Goal: Transaction & Acquisition: Purchase product/service

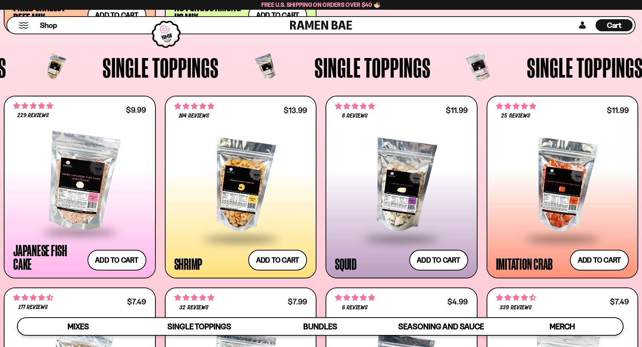
scroll to position [640, 0]
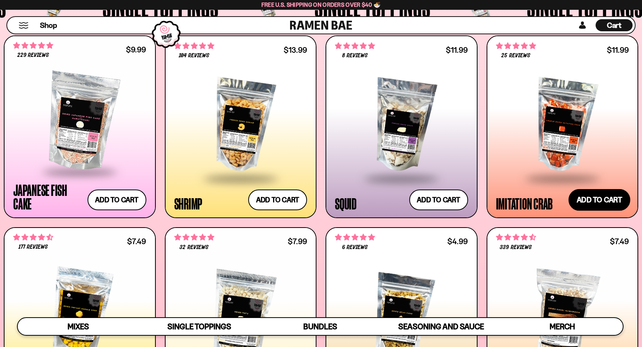
click at [609, 201] on button "Add to cart Add ― Regular price $11.99 Regular price Sale price $11.99 Unit pri…" at bounding box center [599, 200] width 62 height 22
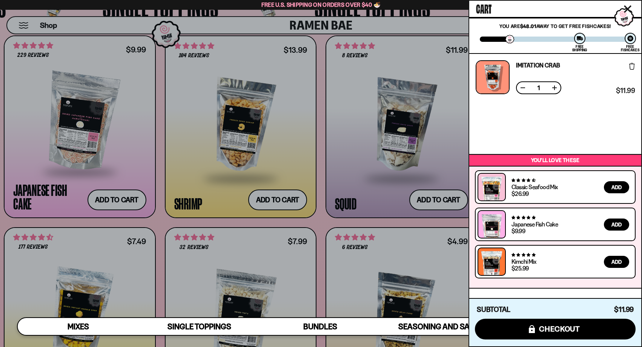
click at [411, 247] on div at bounding box center [321, 173] width 642 height 347
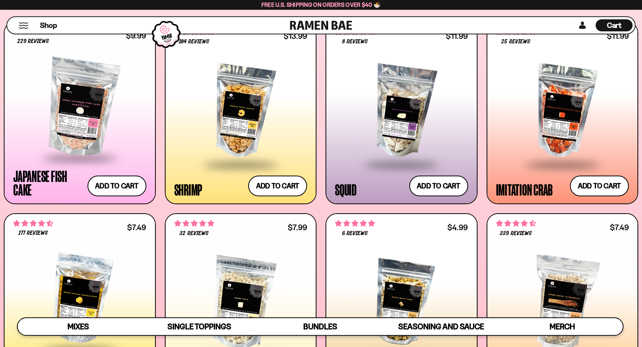
scroll to position [736, 0]
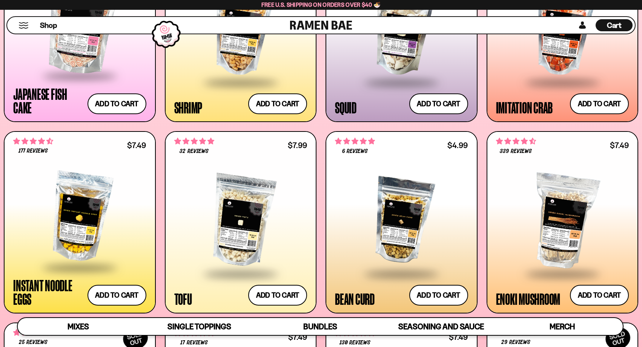
click at [409, 240] on div at bounding box center [401, 221] width 133 height 104
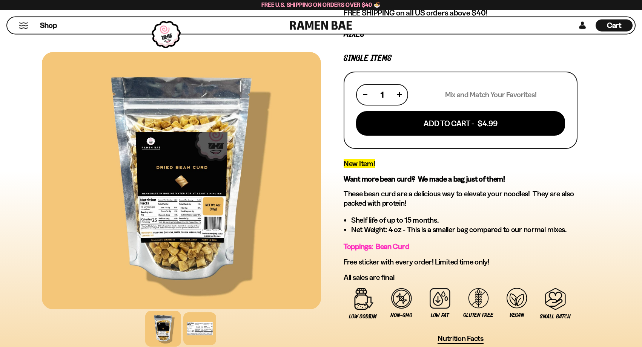
scroll to position [144, 0]
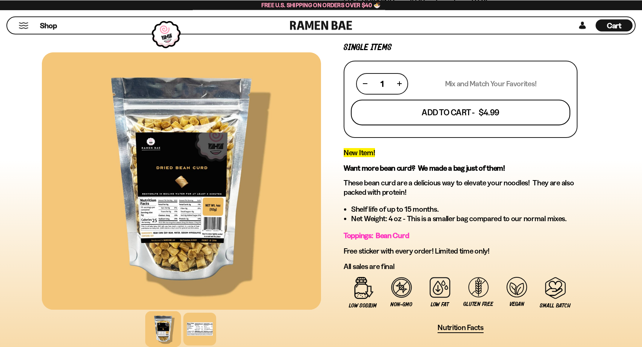
click at [492, 119] on button "Add To Cart - $4.99" at bounding box center [460, 113] width 219 height 26
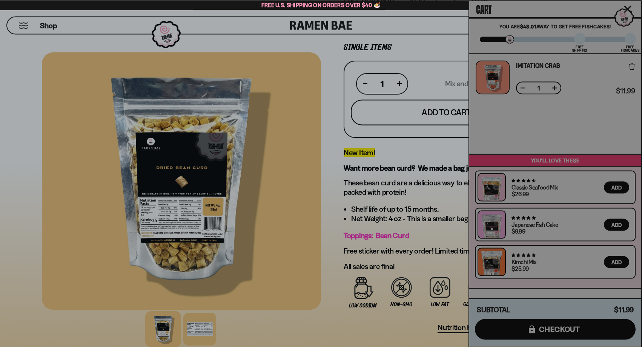
scroll to position [144, 0]
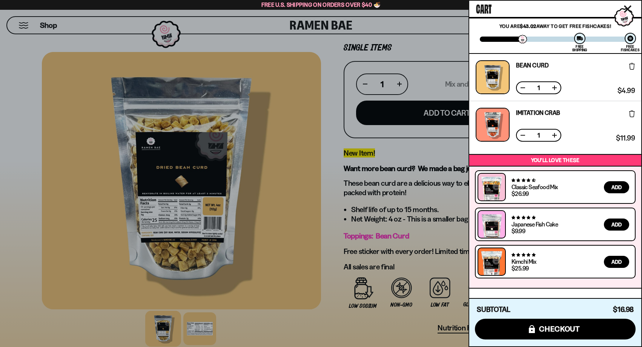
click at [308, 154] on div at bounding box center [321, 173] width 642 height 347
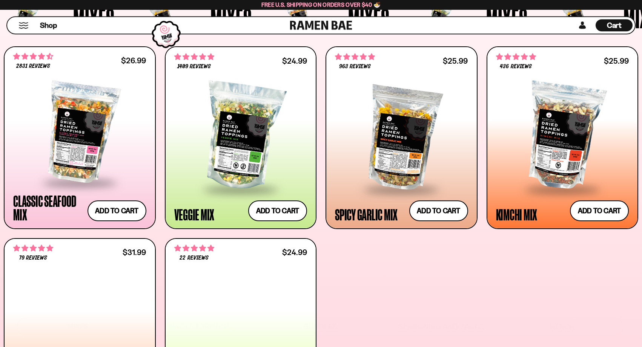
scroll to position [318, 0]
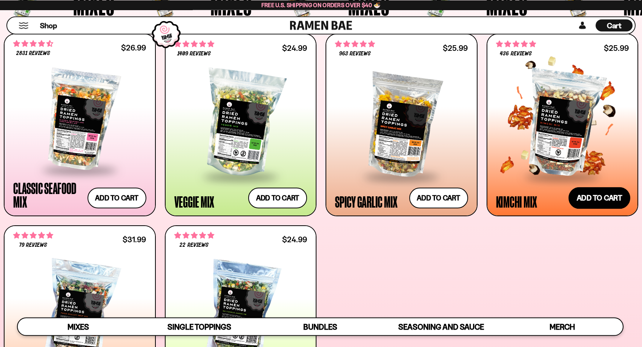
click at [617, 196] on button "Add to cart Add ― Regular price $25.99 Regular price Sale price $25.99 Unit pri…" at bounding box center [599, 198] width 62 height 22
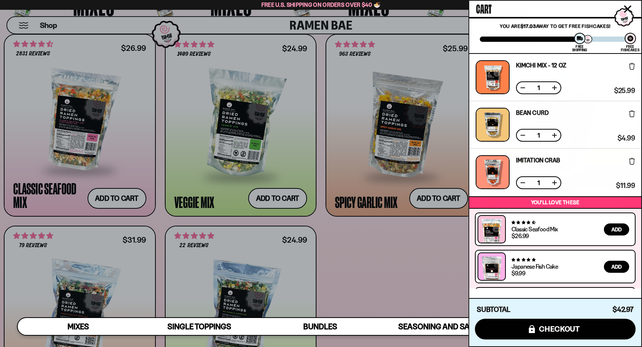
click at [403, 283] on div at bounding box center [321, 173] width 642 height 347
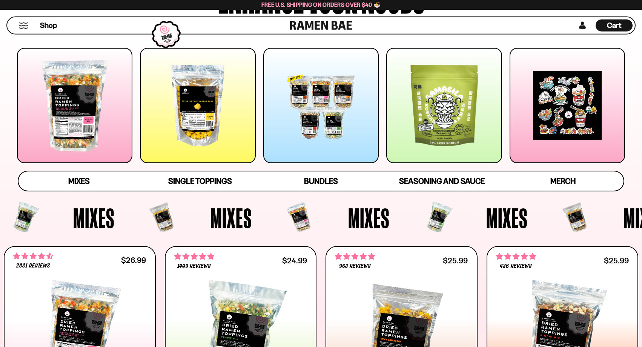
scroll to position [96, 0]
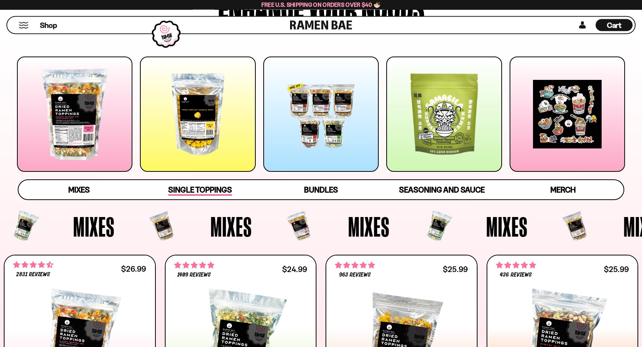
click at [232, 193] on span "Single Toppings" at bounding box center [200, 191] width 64 height 11
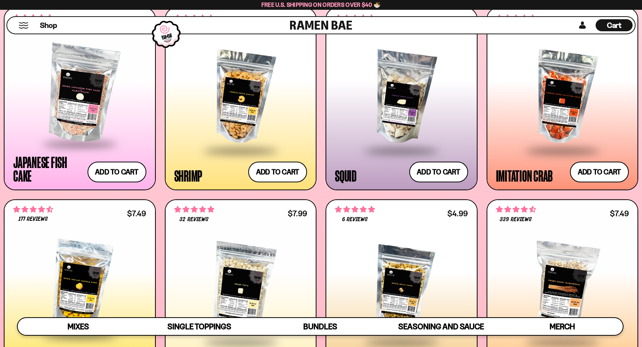
scroll to position [790, 0]
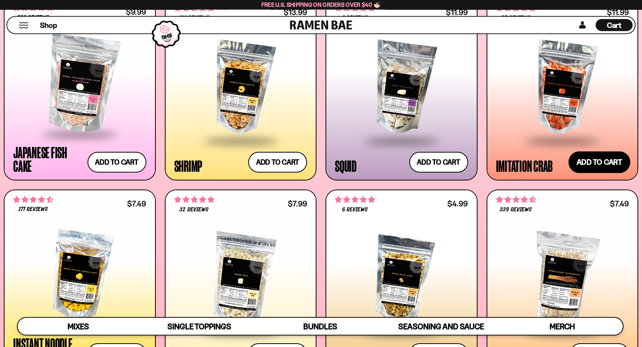
click at [587, 161] on button "Add to cart Add ― Regular price $11.99 Regular price Sale price $11.99 Unit pri…" at bounding box center [599, 163] width 62 height 22
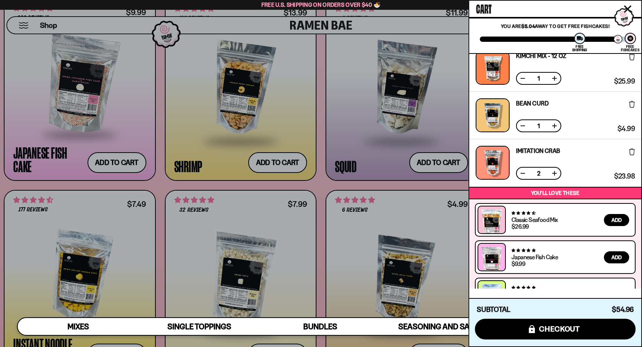
scroll to position [42, 0]
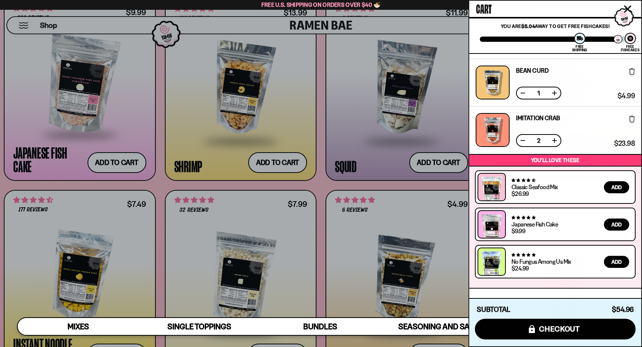
click at [229, 218] on div at bounding box center [321, 173] width 642 height 347
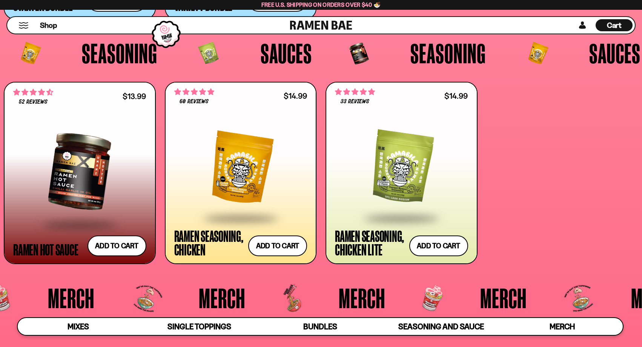
scroll to position [1828, 0]
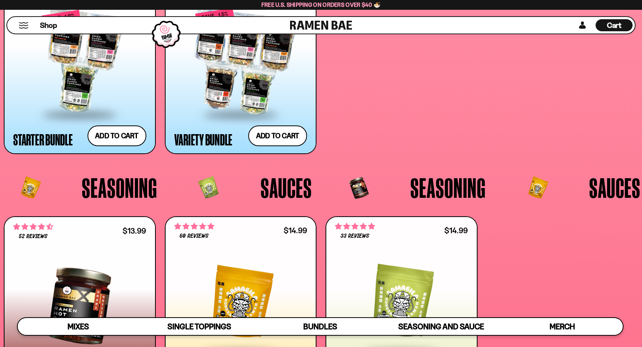
click at [278, 193] on span "Sauces" at bounding box center [286, 188] width 51 height 28
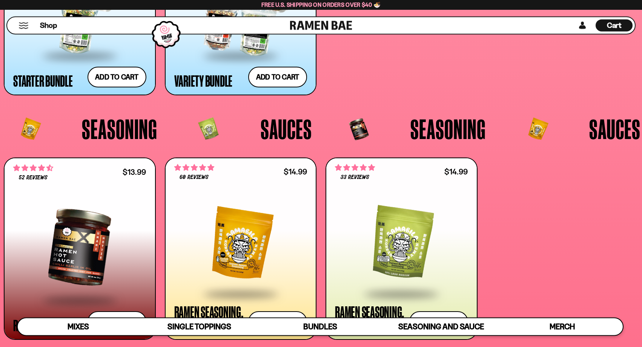
scroll to position [1963, 0]
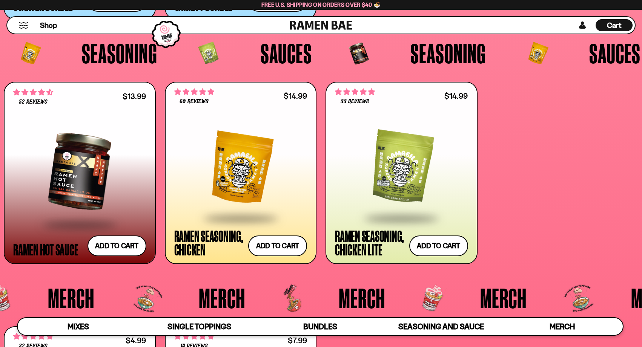
click at [613, 59] on span "Sauces" at bounding box center [614, 53] width 51 height 28
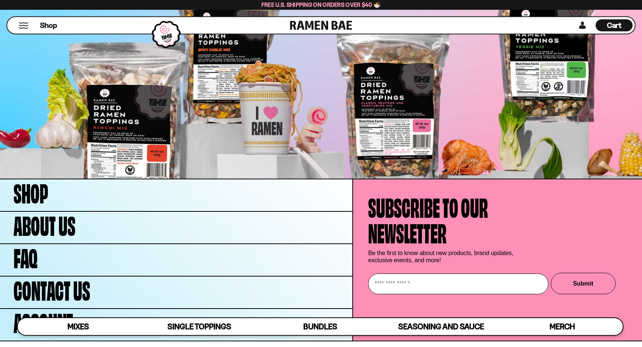
scroll to position [2734, 0]
